Goal: Information Seeking & Learning: Learn about a topic

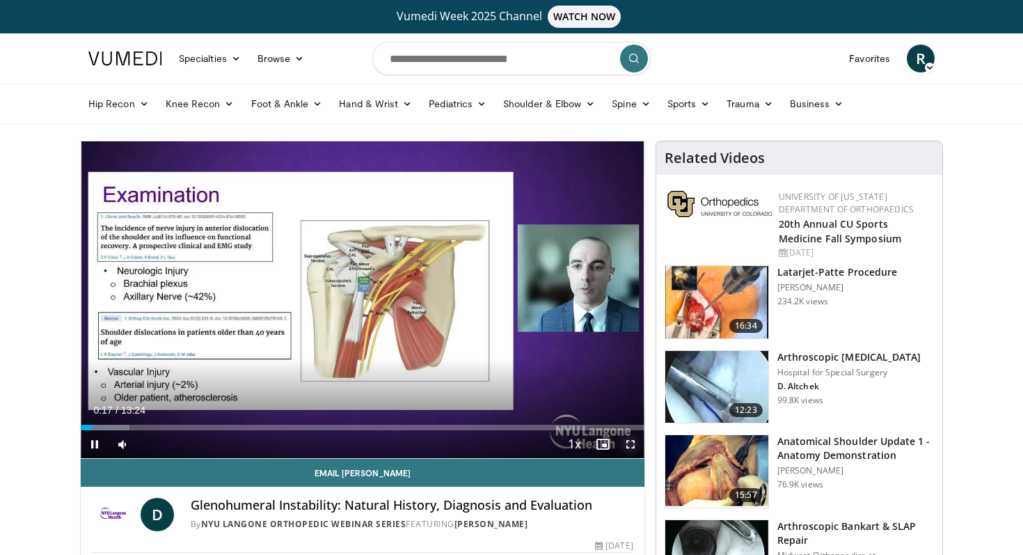
click at [632, 443] on span "Video Player" at bounding box center [631, 444] width 28 height 28
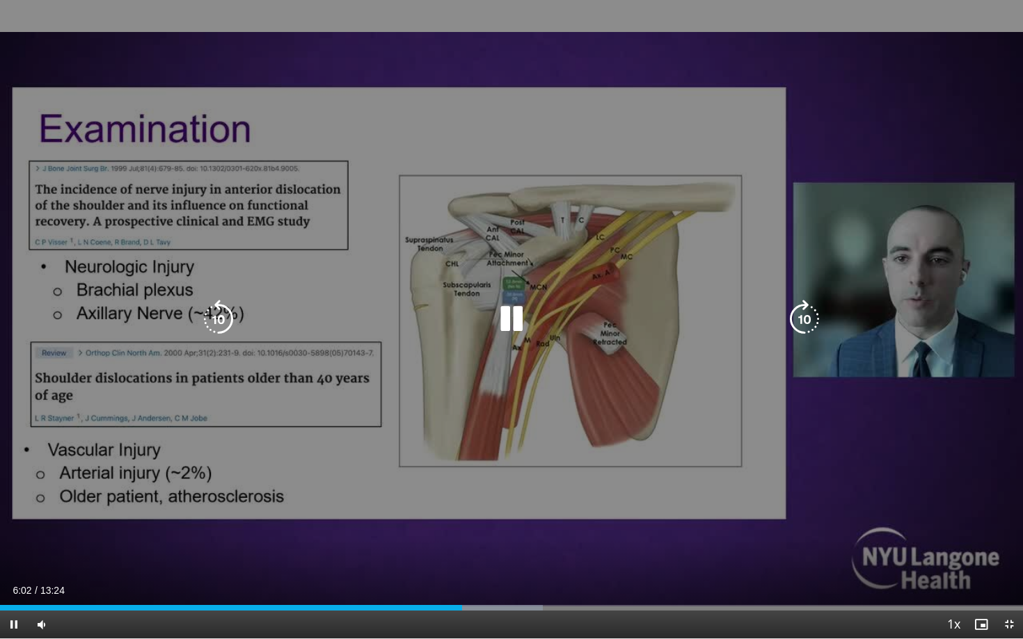
click at [650, 463] on div "10 seconds Tap to unmute" at bounding box center [511, 319] width 1023 height 639
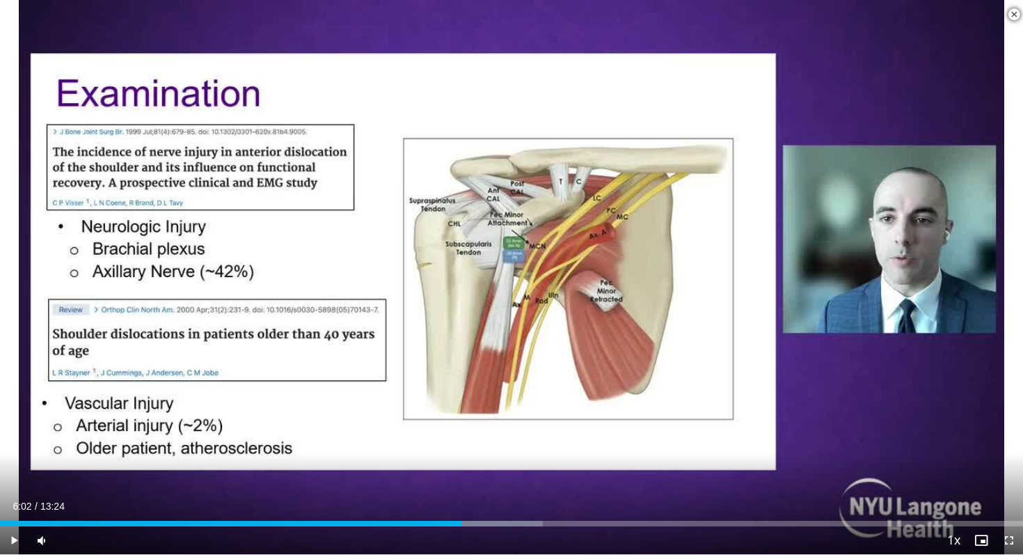
scroll to position [315, 0]
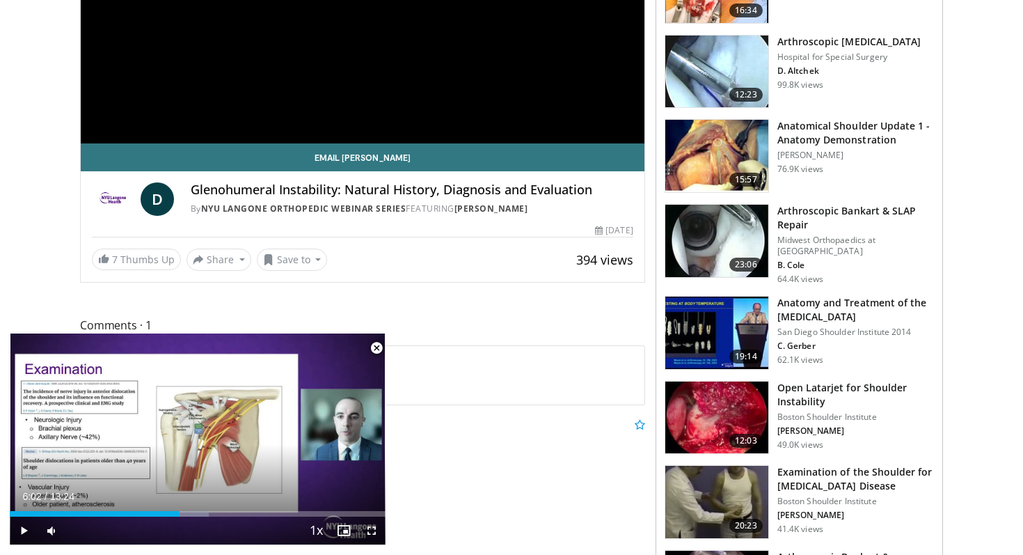
click at [379, 348] on span "Video Player" at bounding box center [377, 348] width 28 height 28
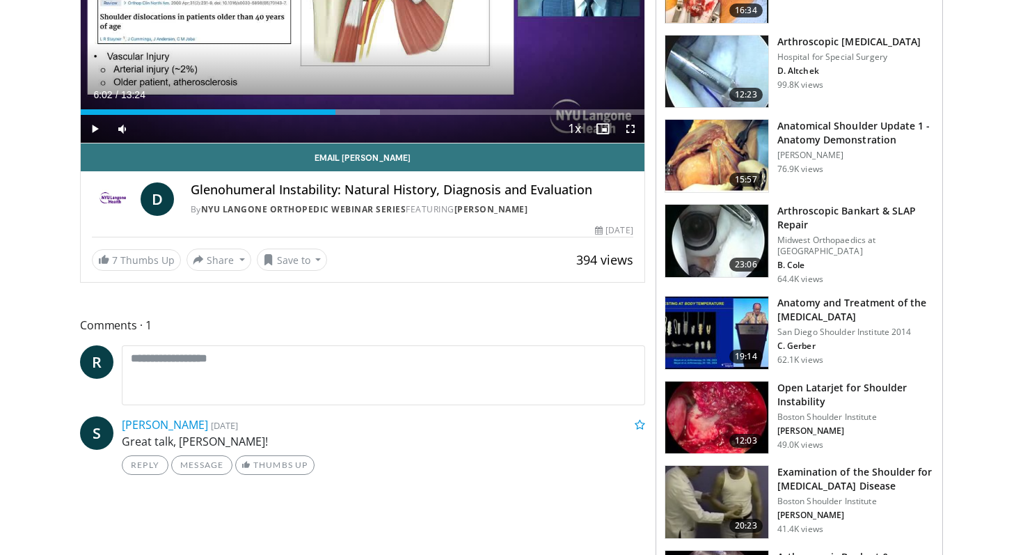
scroll to position [0, 0]
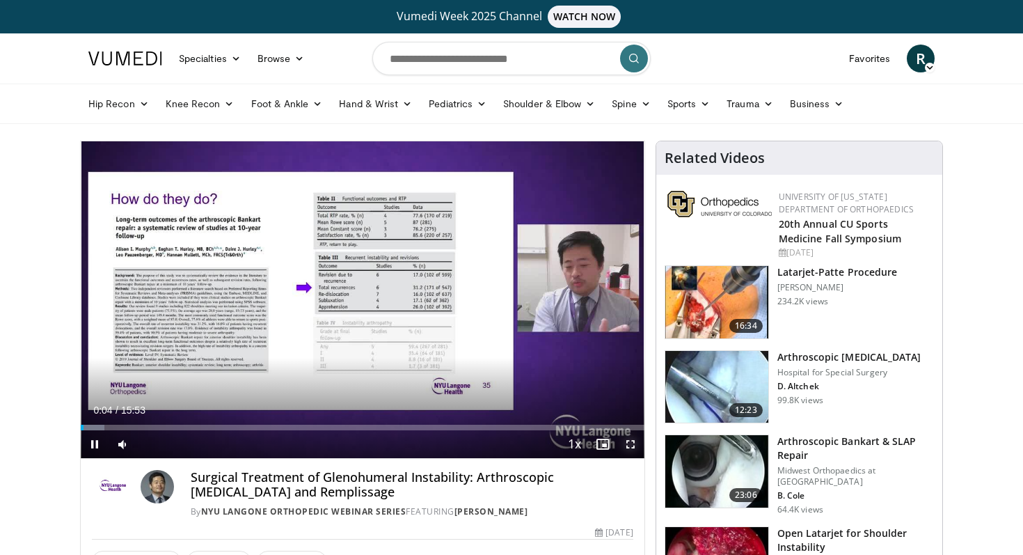
click at [628, 440] on span "Video Player" at bounding box center [631, 444] width 28 height 28
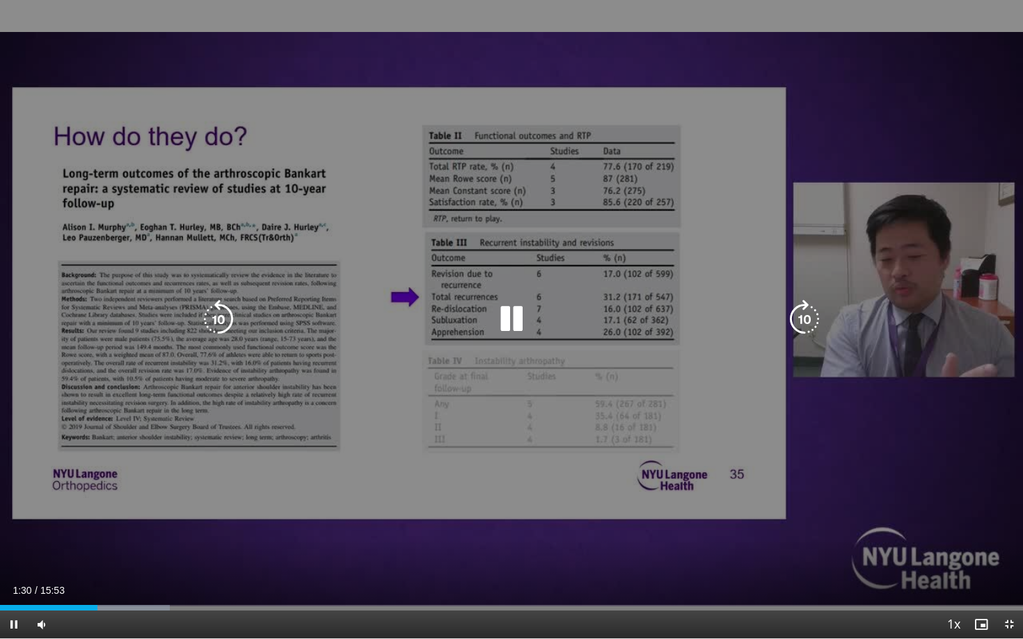
click at [527, 439] on div "10 seconds Tap to unmute" at bounding box center [511, 319] width 1023 height 639
click at [511, 320] on icon "Video Player" at bounding box center [511, 319] width 39 height 39
click at [441, 203] on div "10 seconds Tap to unmute" at bounding box center [511, 319] width 1023 height 639
click at [373, 206] on div "10 seconds Tap to unmute" at bounding box center [511, 319] width 1023 height 639
click at [389, 118] on div "10 seconds Tap to unmute" at bounding box center [511, 319] width 1023 height 639
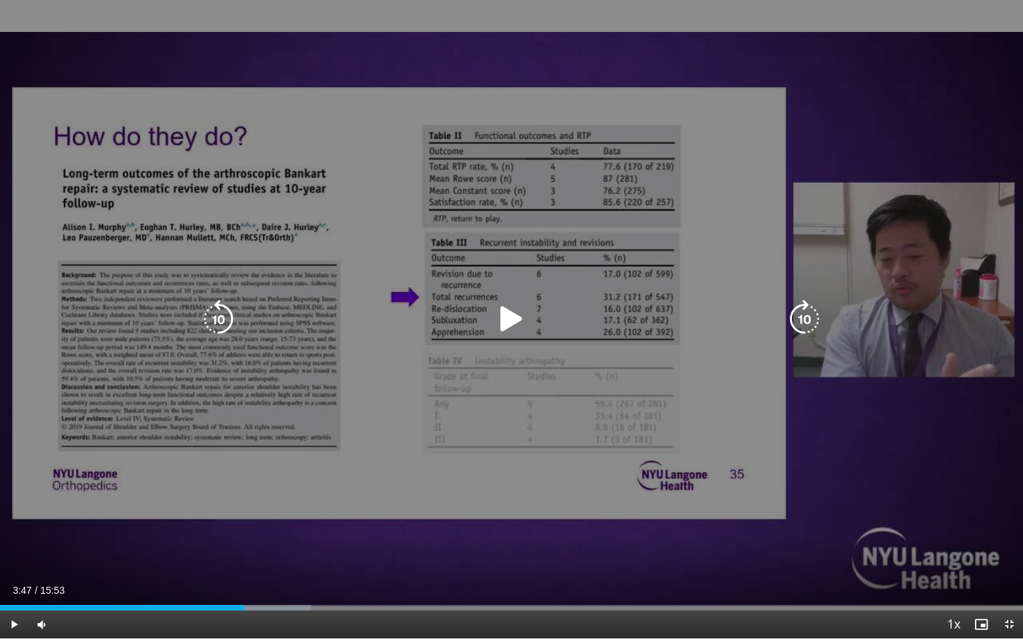
click at [515, 317] on icon "Video Player" at bounding box center [511, 319] width 39 height 39
click at [802, 318] on icon "Video Player" at bounding box center [804, 319] width 39 height 39
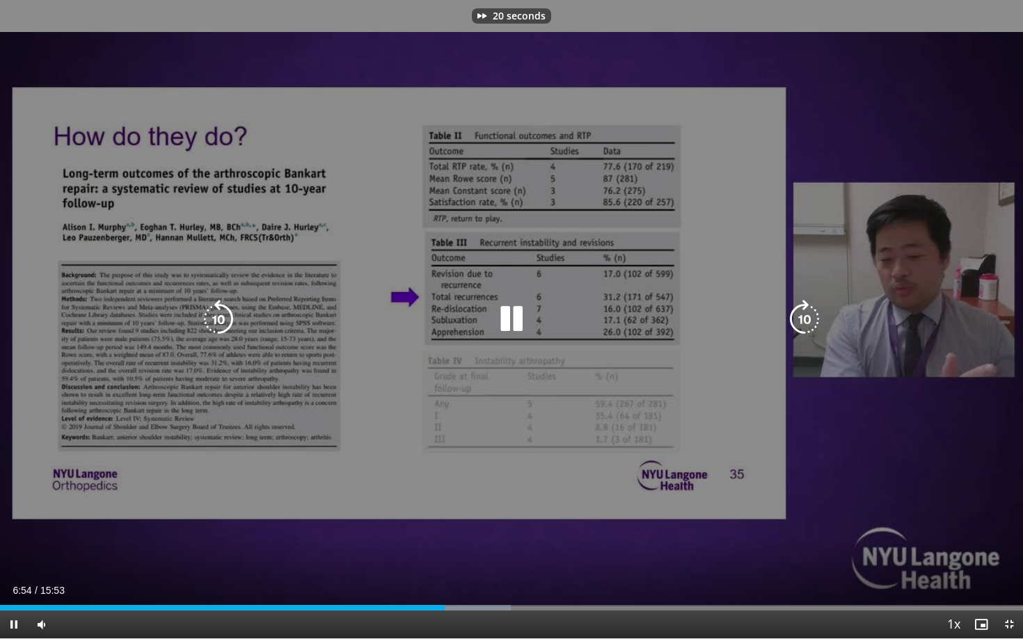
click at [802, 318] on icon "Video Player" at bounding box center [804, 319] width 39 height 39
click at [223, 315] on icon "Video Player" at bounding box center [218, 319] width 39 height 39
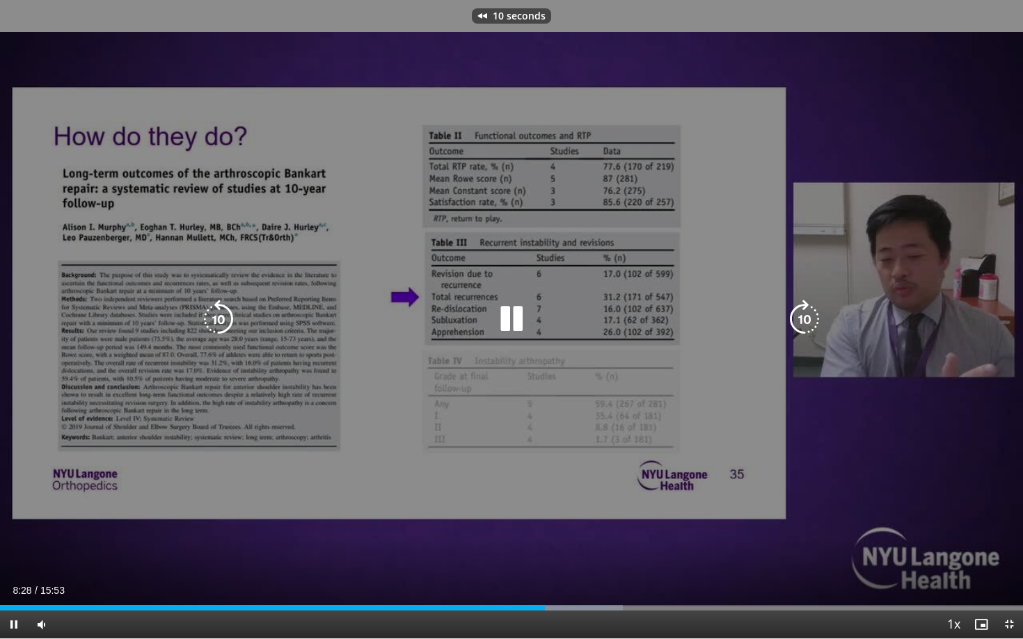
click at [223, 315] on icon "Video Player" at bounding box center [218, 319] width 39 height 39
click at [223, 317] on icon "Video Player" at bounding box center [218, 319] width 39 height 39
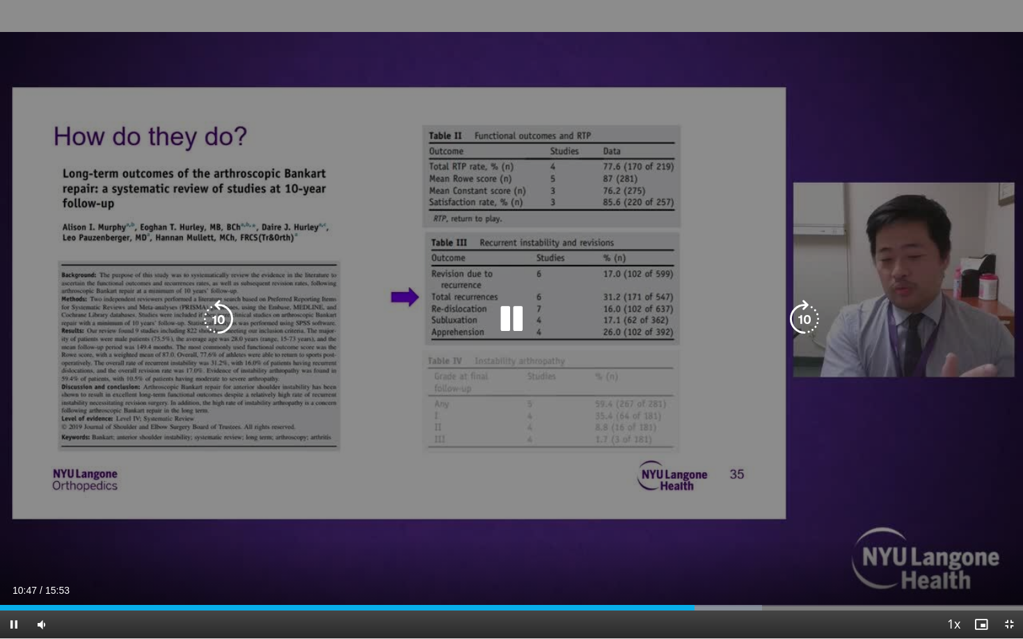
click at [230, 321] on icon "Video Player" at bounding box center [218, 319] width 39 height 39
click at [392, 288] on div "10 seconds Tap to unmute" at bounding box center [511, 319] width 1023 height 639
click at [514, 328] on icon "Video Player" at bounding box center [511, 319] width 39 height 39
click at [516, 326] on icon "Video Player" at bounding box center [511, 319] width 39 height 39
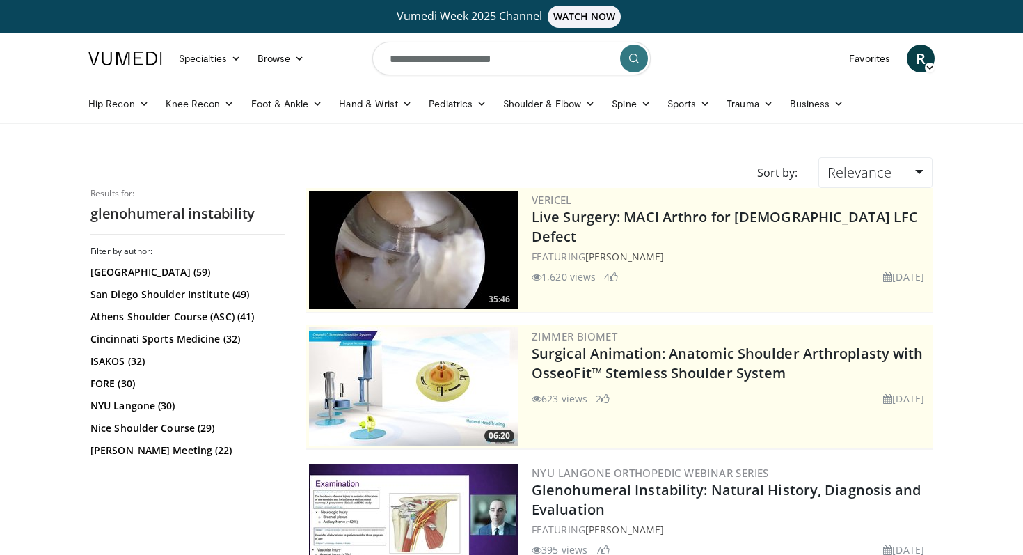
click at [523, 56] on input "**********" at bounding box center [511, 58] width 278 height 33
type input "*"
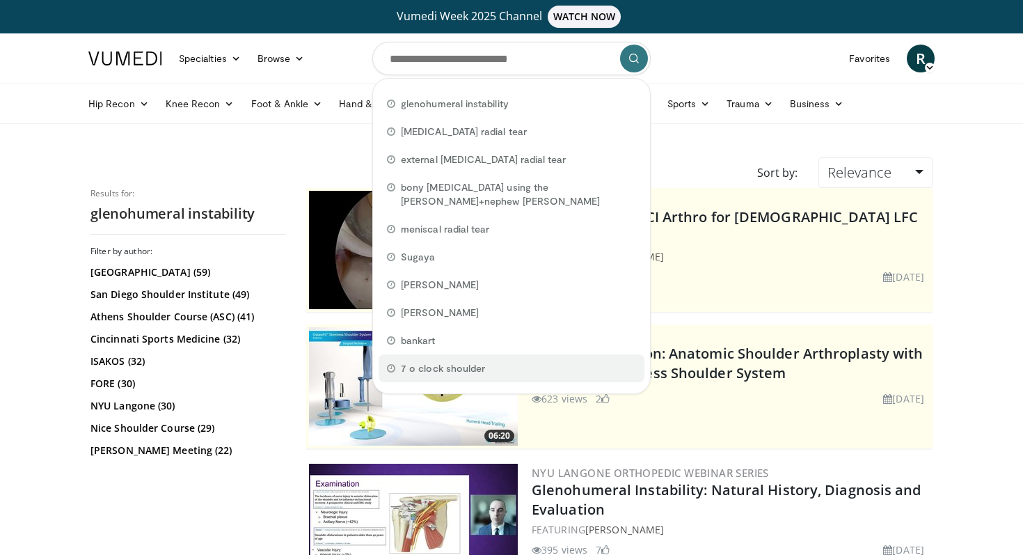
click at [445, 365] on span "7 o clock shoulder" at bounding box center [443, 368] width 84 height 14
type input "**********"
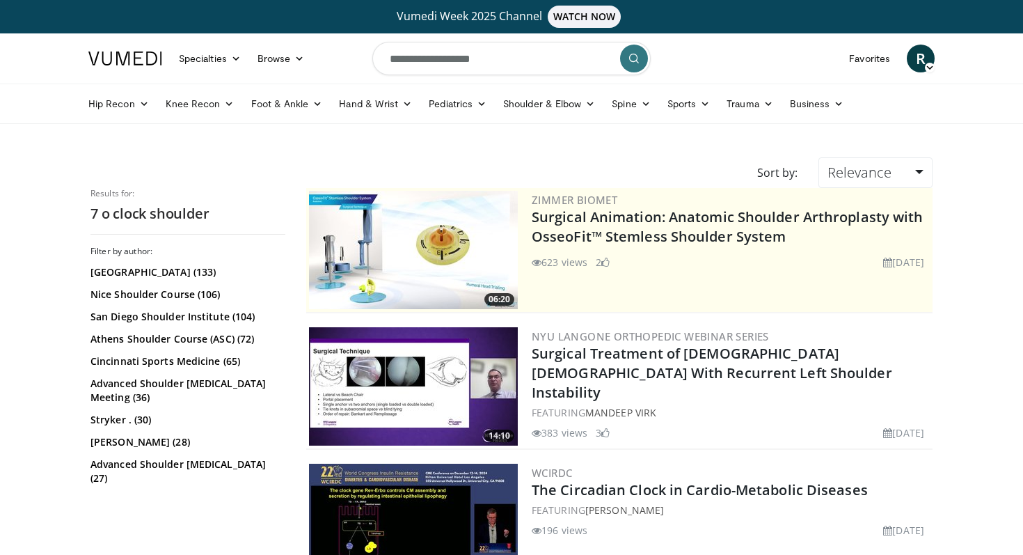
click at [436, 59] on input "**********" at bounding box center [511, 58] width 278 height 33
type input "**********"
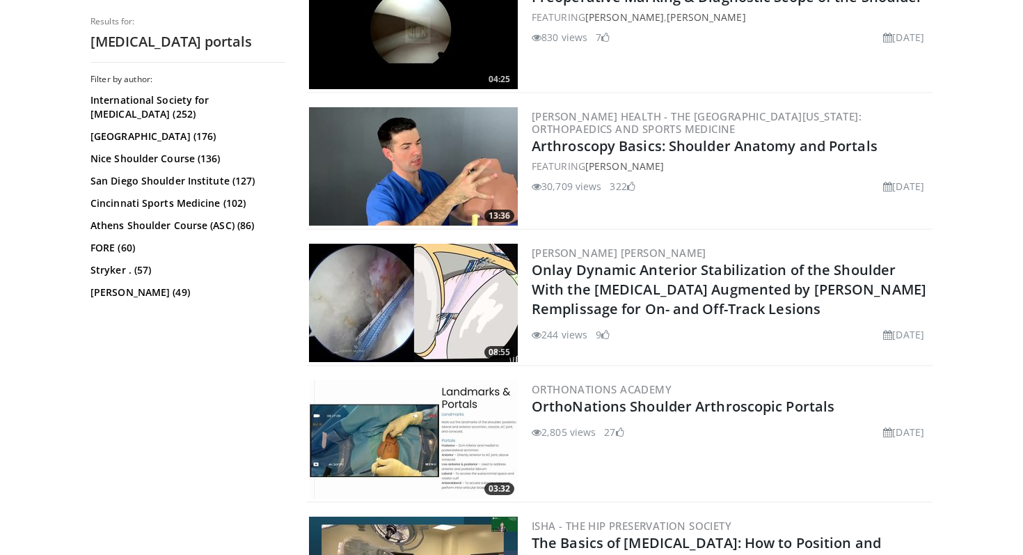
scroll to position [696, 0]
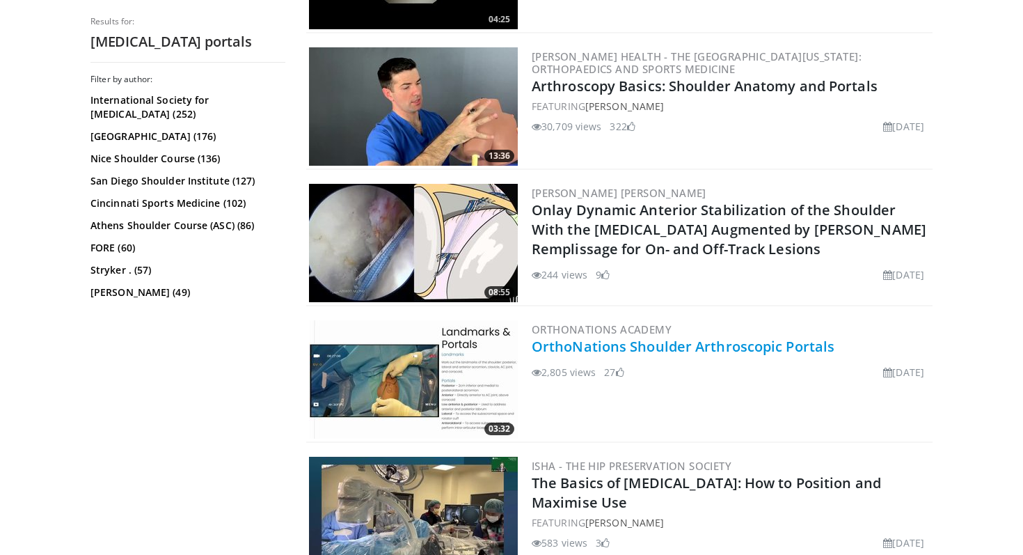
click at [791, 348] on link "OrthoNations Shoulder Arthroscopic Portals" at bounding box center [683, 346] width 303 height 19
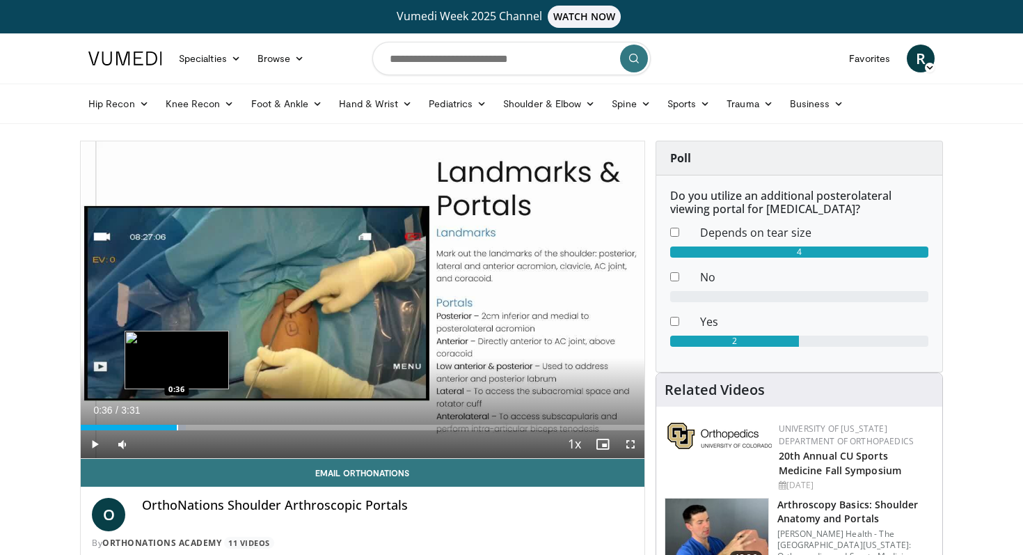
click at [177, 427] on div "Progress Bar" at bounding box center [177, 427] width 1 height 6
click at [235, 432] on div "Current Time 0:36 / Duration 3:31 Pause Skip Backward Skip Forward Mute Loaded …" at bounding box center [363, 444] width 564 height 28
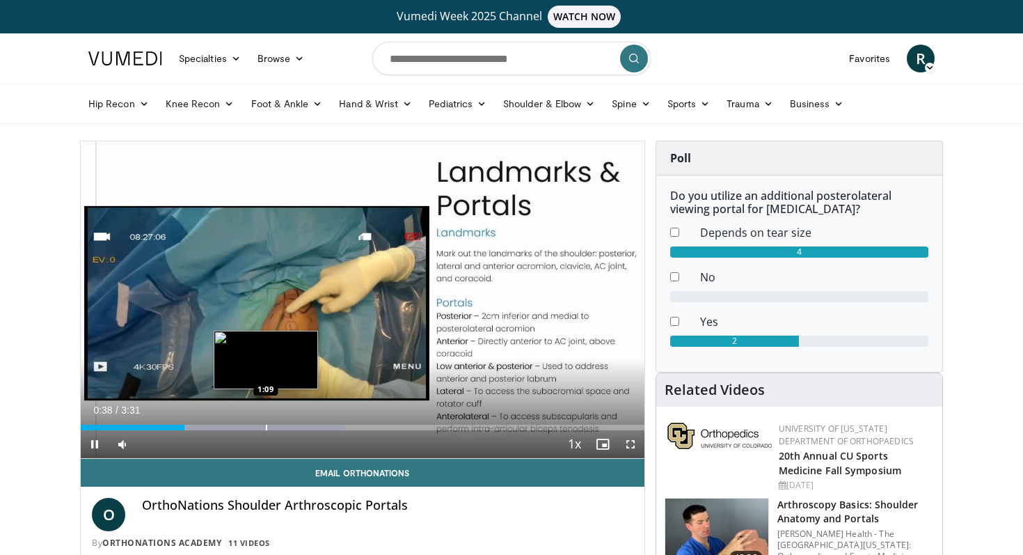
click at [266, 426] on div "Progress Bar" at bounding box center [266, 427] width 1 height 6
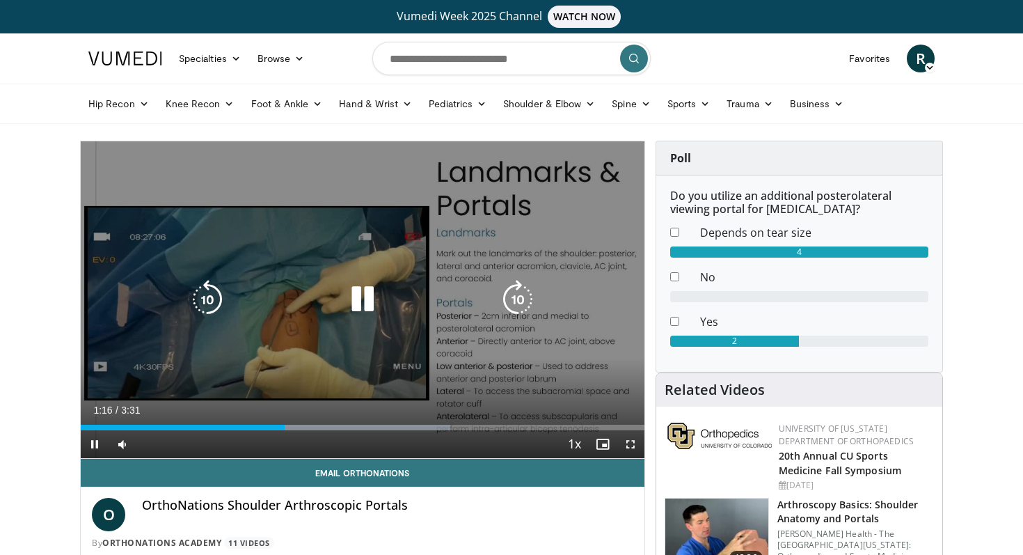
click at [300, 338] on div "10 seconds Tap to unmute" at bounding box center [363, 299] width 564 height 317
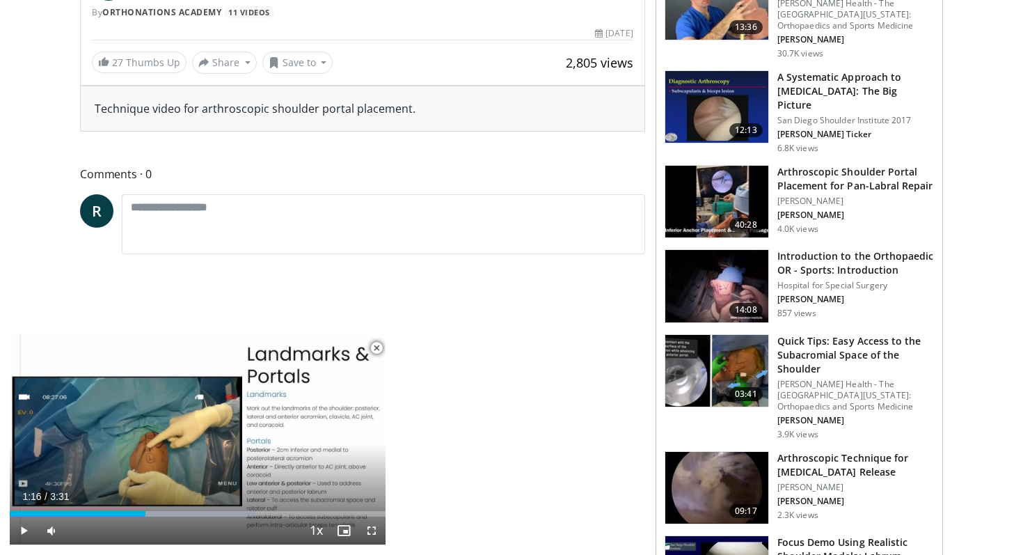
scroll to position [539, 0]
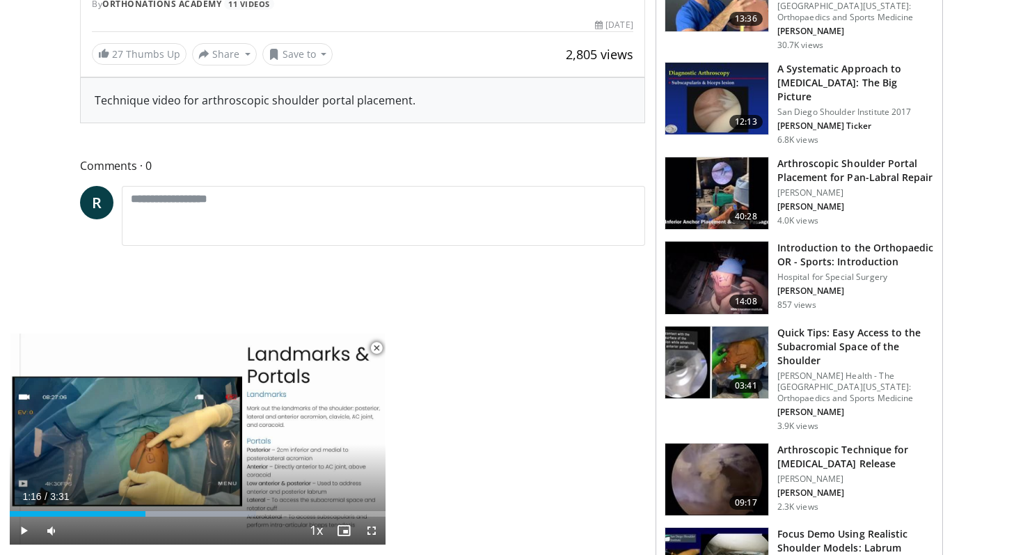
click at [904, 182] on h3 "Arthroscopic Shoulder Portal Placement for Pan-Labral Repair" at bounding box center [855, 171] width 157 height 28
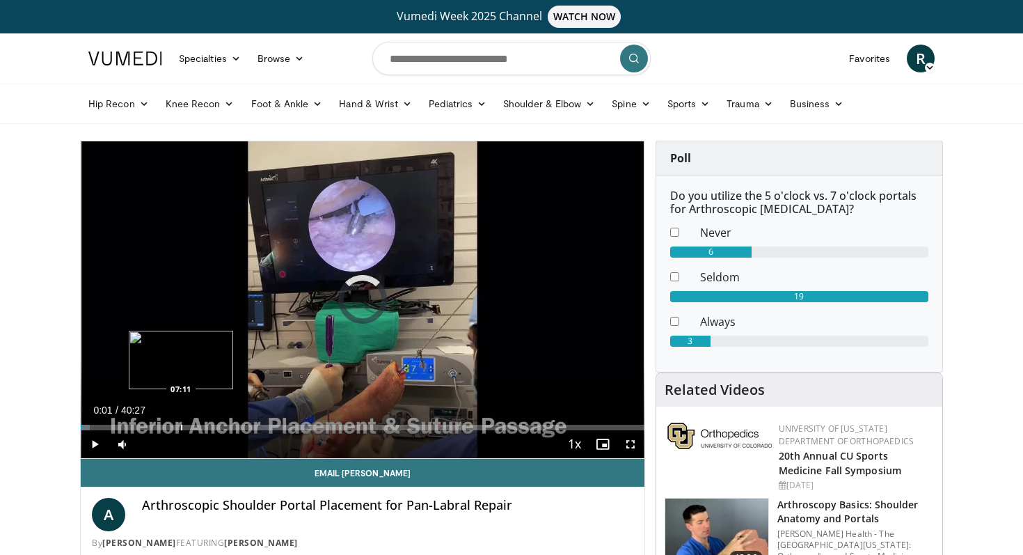
click at [181, 429] on div "Progress Bar" at bounding box center [181, 427] width 1 height 6
click at [631, 444] on span "Video Player" at bounding box center [631, 444] width 28 height 28
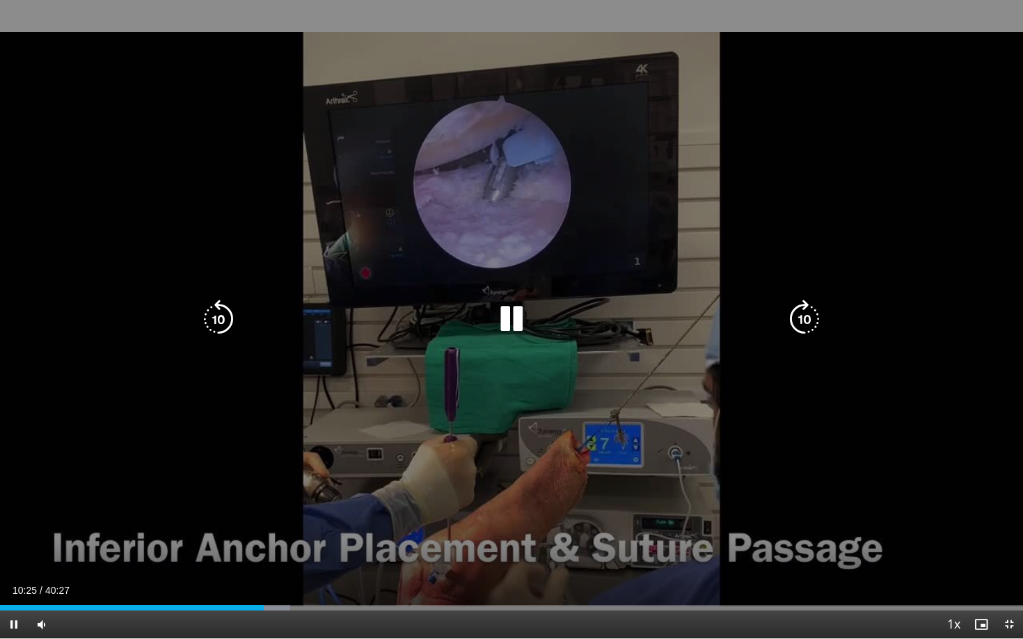
click at [516, 318] on icon "Video Player" at bounding box center [511, 319] width 39 height 39
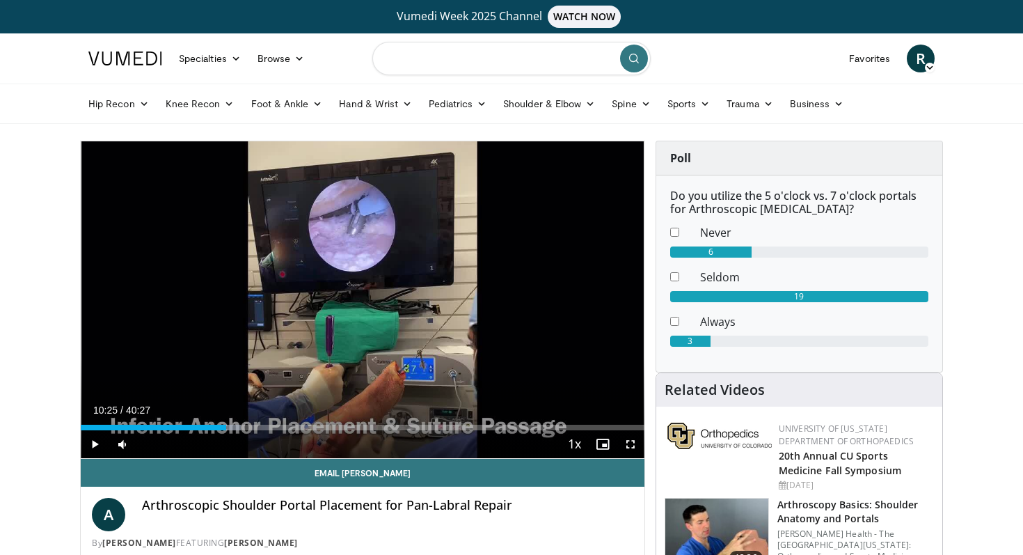
click at [490, 63] on input "Search topics, interventions" at bounding box center [511, 58] width 278 height 33
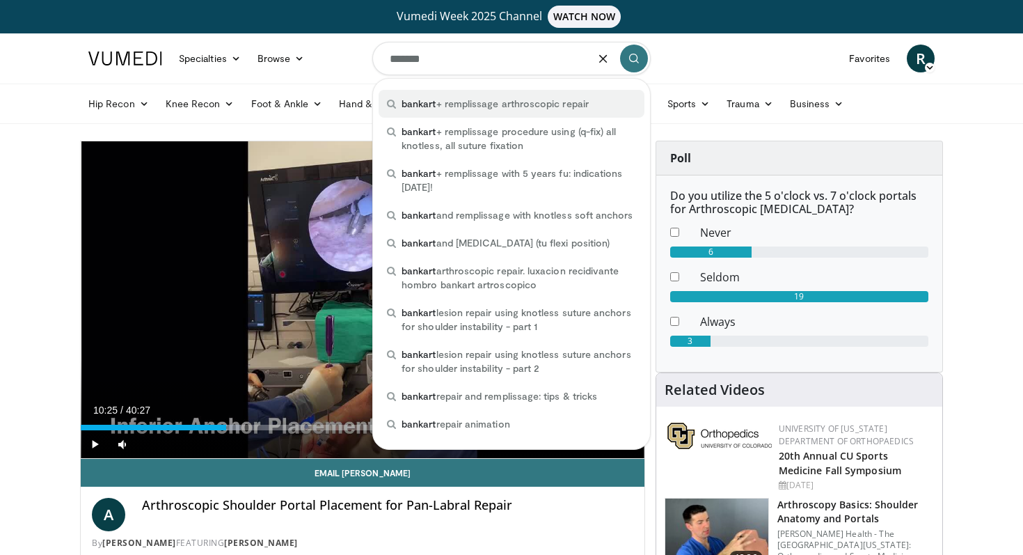
click at [491, 103] on span "bankart + remplissage arthroscopic repair" at bounding box center [494, 104] width 187 height 14
type input "**********"
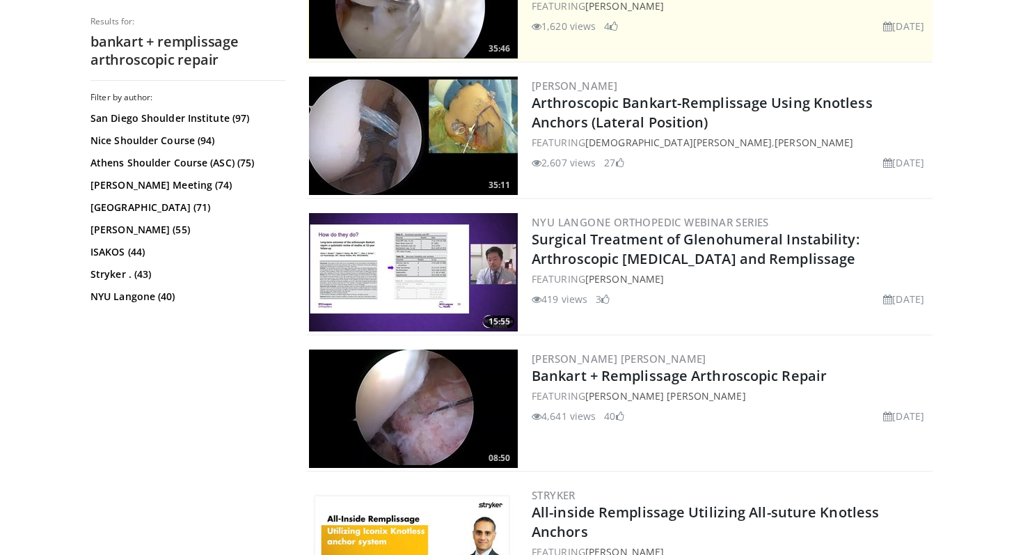
scroll to position [390, 0]
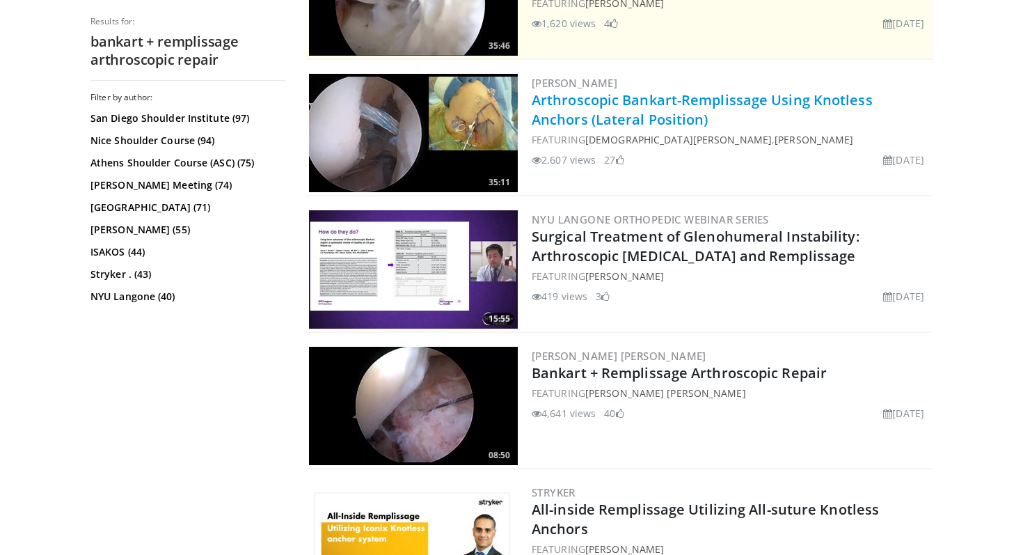
click at [742, 102] on link "Arthroscopic Bankart-Remplissage Using Knotless Anchors (Lateral Position)" at bounding box center [702, 109] width 341 height 38
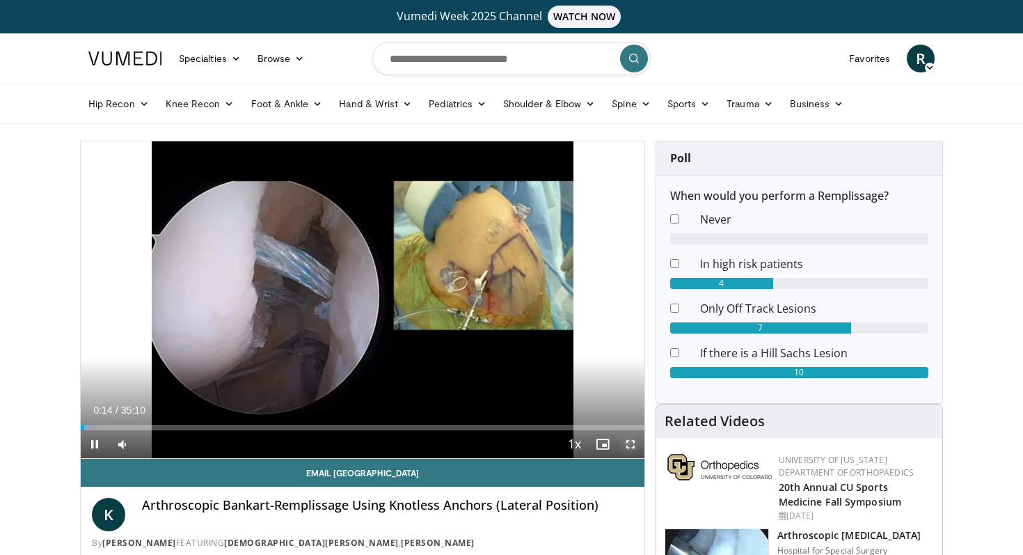
click at [630, 440] on span "Video Player" at bounding box center [631, 444] width 28 height 28
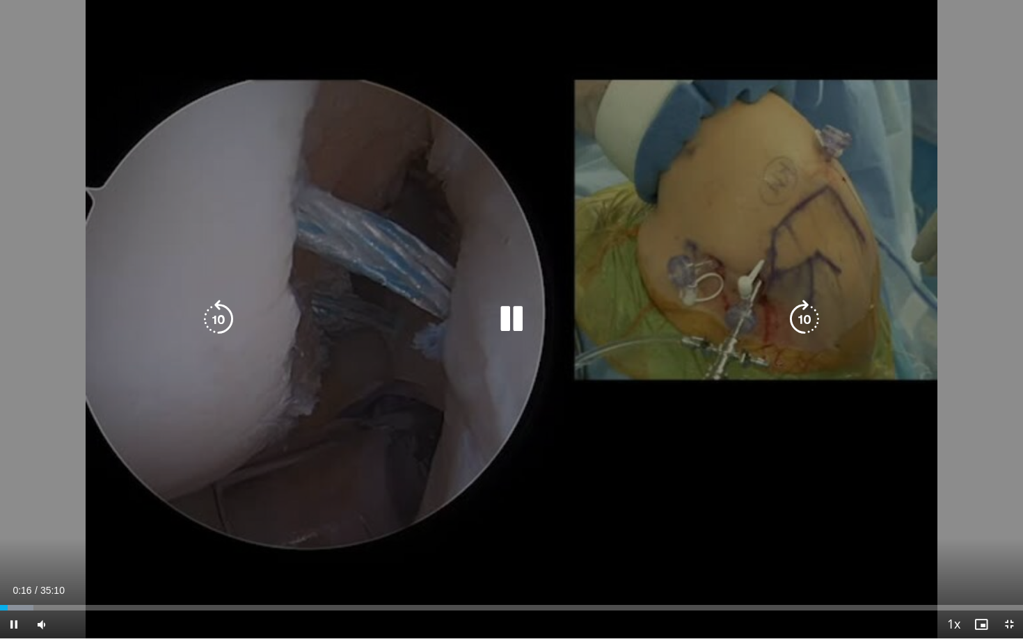
click at [807, 320] on icon "Video Player" at bounding box center [804, 319] width 39 height 39
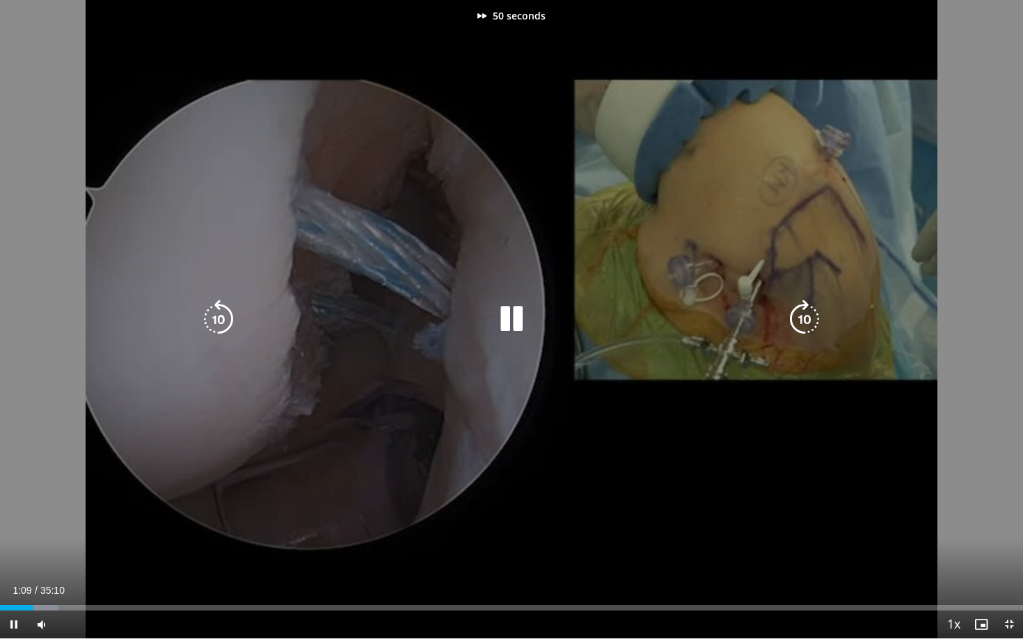
click at [807, 320] on icon "Video Player" at bounding box center [804, 319] width 39 height 39
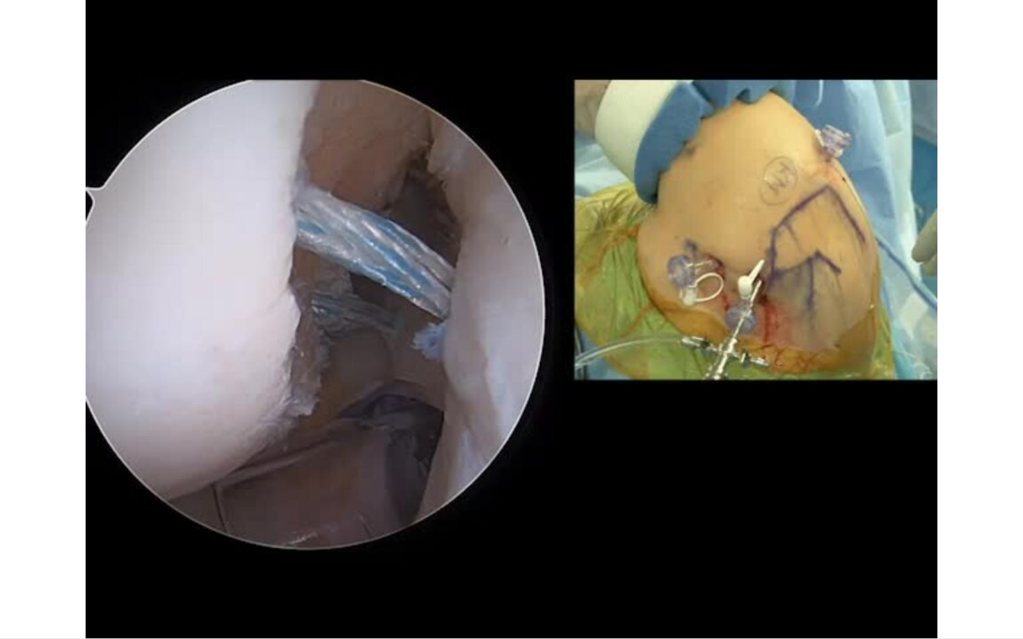
click at [804, 444] on div "70 seconds Tap to unmute" at bounding box center [511, 319] width 1023 height 639
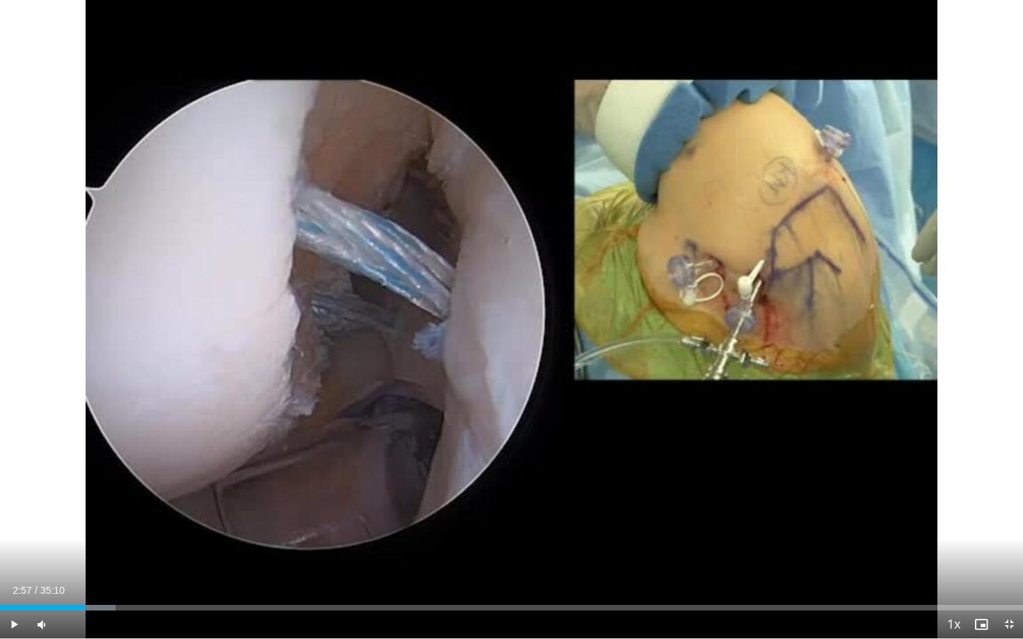
click at [795, 417] on div "70 seconds Tap to unmute" at bounding box center [511, 319] width 1023 height 639
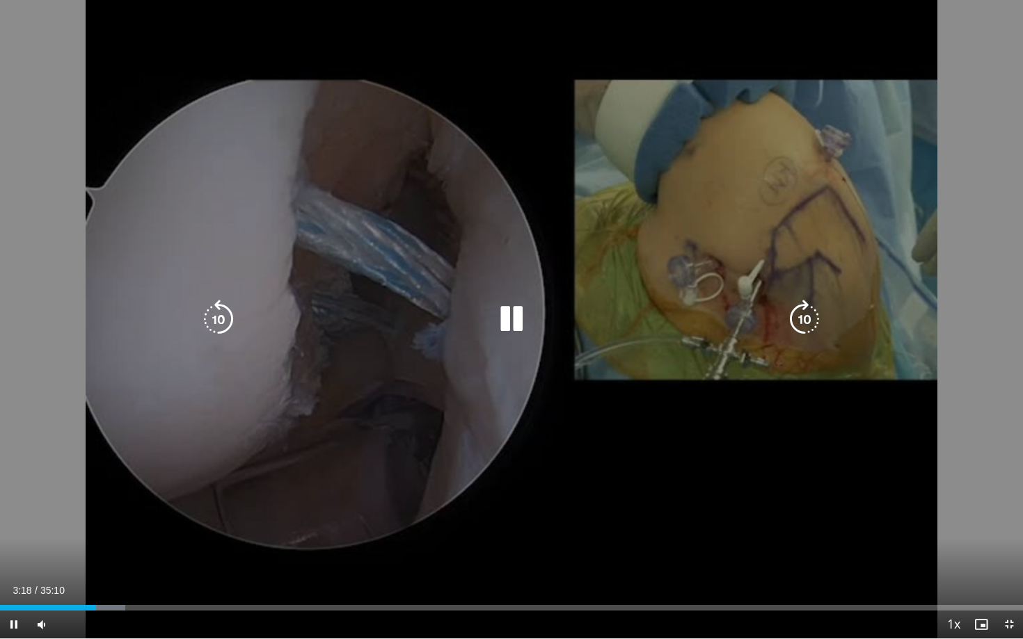
click at [752, 439] on div "70 seconds Tap to unmute" at bounding box center [511, 319] width 1023 height 639
click at [224, 318] on icon "Video Player" at bounding box center [218, 319] width 39 height 39
click at [515, 319] on icon "Video Player" at bounding box center [511, 319] width 39 height 39
click at [646, 386] on div "20 seconds Tap to unmute" at bounding box center [511, 319] width 1023 height 639
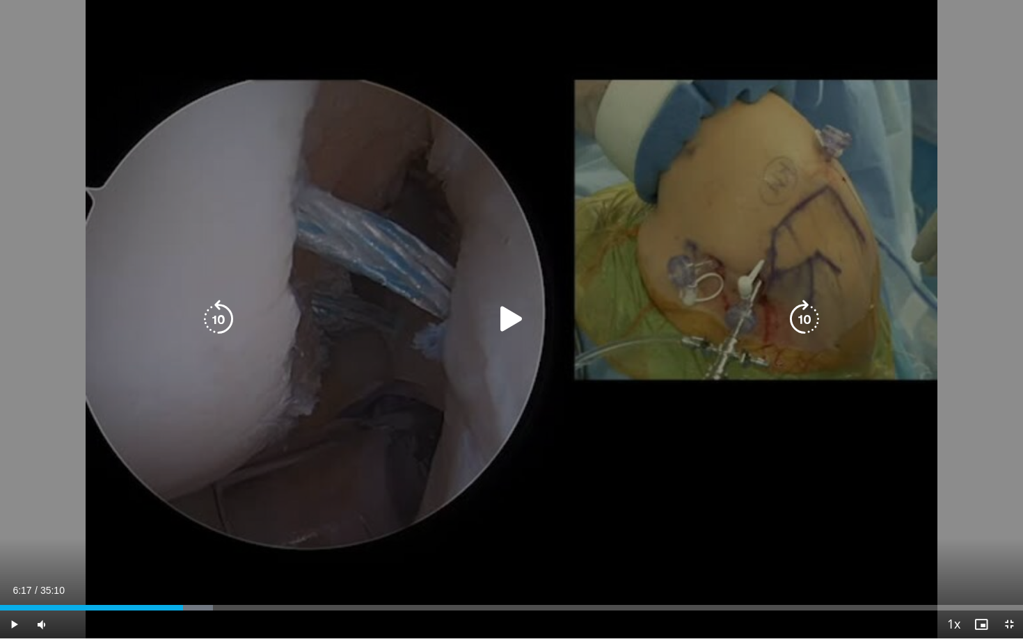
click at [607, 337] on div "20 seconds Tap to unmute" at bounding box center [511, 319] width 1023 height 639
click at [804, 320] on icon "Video Player" at bounding box center [804, 319] width 39 height 39
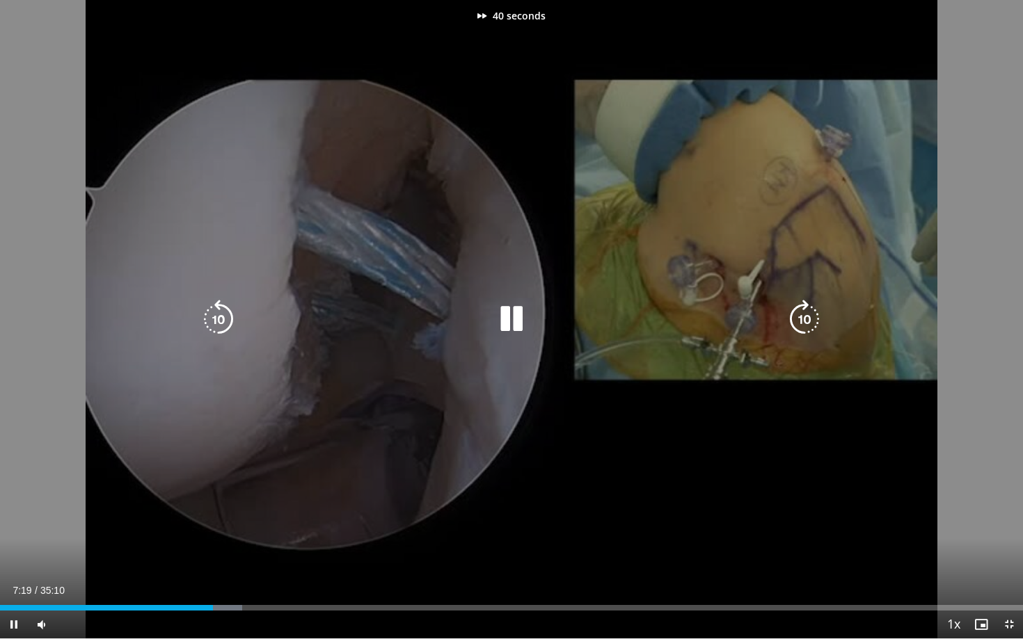
click at [804, 320] on icon "Video Player" at bounding box center [804, 319] width 39 height 39
click at [813, 311] on icon "Video Player" at bounding box center [804, 319] width 39 height 39
click at [221, 317] on icon "Video Player" at bounding box center [218, 319] width 39 height 39
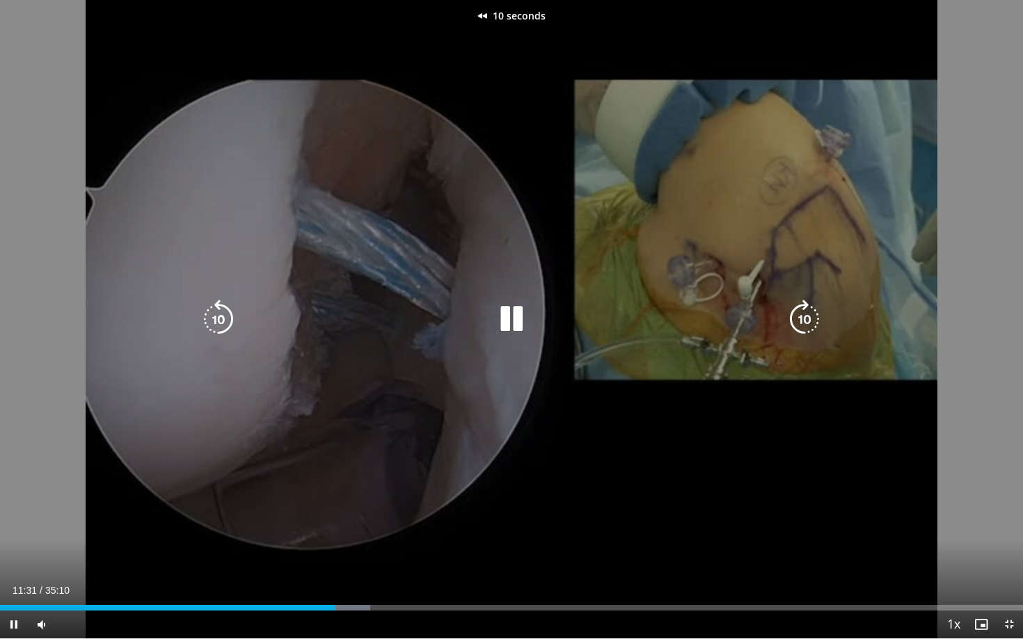
click at [646, 431] on div "10 seconds Tap to unmute" at bounding box center [511, 319] width 1023 height 639
click at [222, 323] on icon "Video Player" at bounding box center [218, 319] width 39 height 39
click at [564, 464] on div "10 seconds Tap to unmute" at bounding box center [511, 319] width 1023 height 639
click at [690, 365] on div "10 seconds Tap to unmute" at bounding box center [511, 319] width 1023 height 639
click at [667, 367] on div "10 seconds Tap to unmute" at bounding box center [511, 319] width 1023 height 639
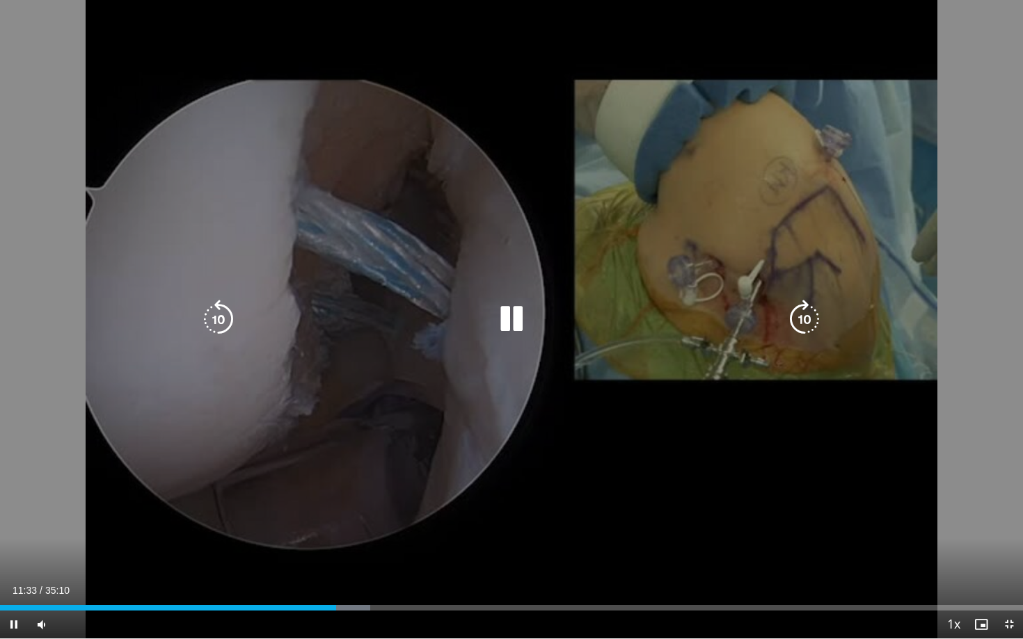
click at [638, 346] on div "10 seconds Tap to unmute" at bounding box center [511, 319] width 1023 height 639
click at [509, 318] on icon "Video Player" at bounding box center [511, 319] width 39 height 39
click at [807, 321] on icon "Video Player" at bounding box center [804, 319] width 39 height 39
click at [221, 312] on icon "Video Player" at bounding box center [218, 319] width 39 height 39
click at [696, 412] on div "10 seconds Tap to unmute" at bounding box center [511, 319] width 1023 height 639
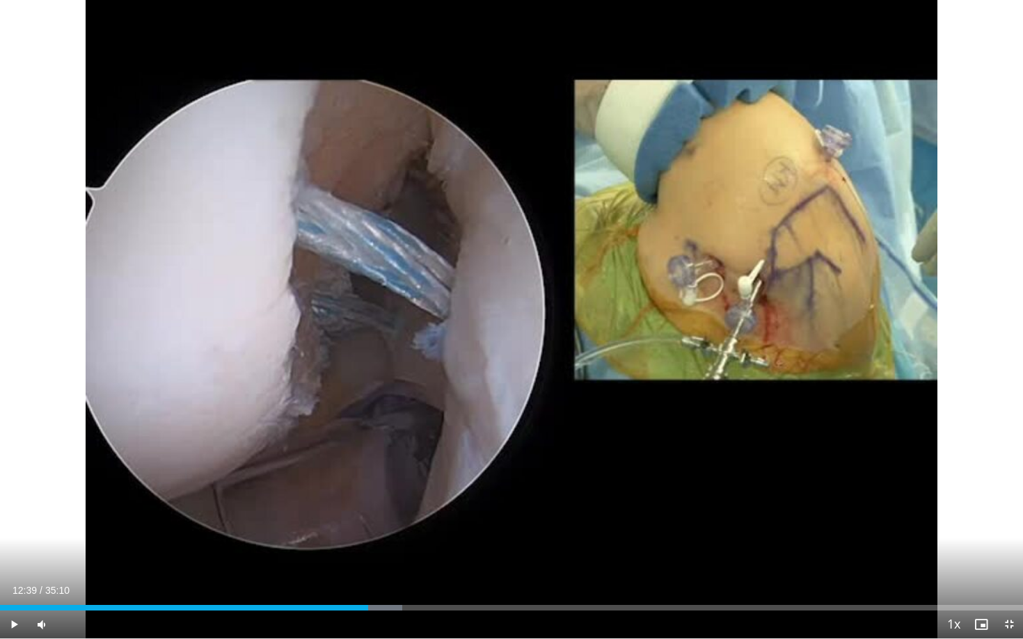
click at [696, 412] on div "10 seconds Tap to unmute" at bounding box center [511, 319] width 1023 height 639
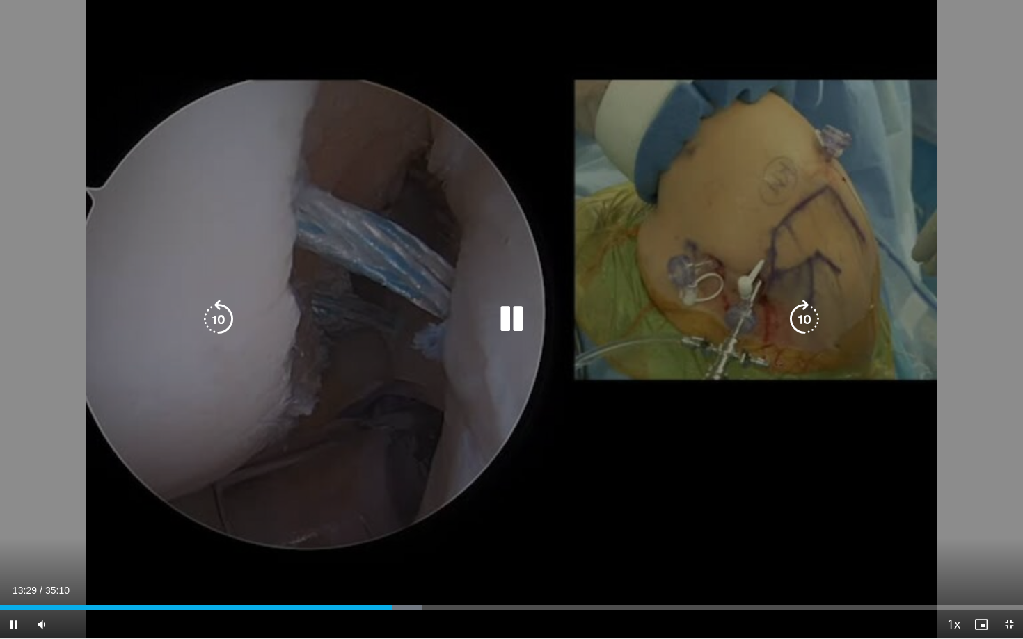
click at [805, 321] on icon "Video Player" at bounding box center [804, 319] width 39 height 39
click at [807, 313] on icon "Video Player" at bounding box center [804, 319] width 39 height 39
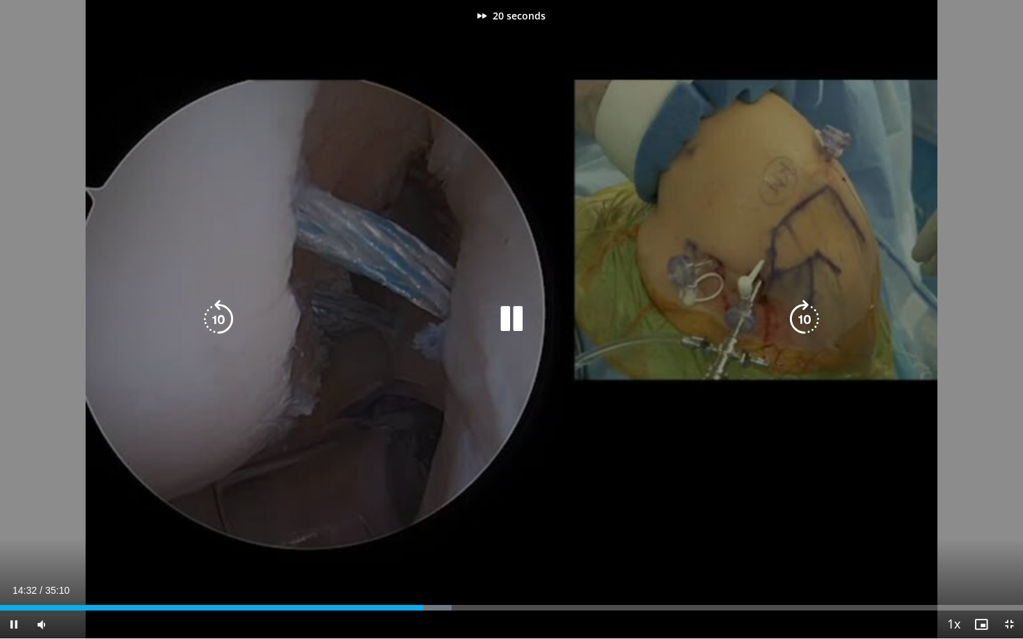
click at [807, 313] on icon "Video Player" at bounding box center [804, 319] width 39 height 39
click at [819, 186] on div "30 seconds Tap to unmute" at bounding box center [511, 319] width 1023 height 639
